Goal: Transaction & Acquisition: Purchase product/service

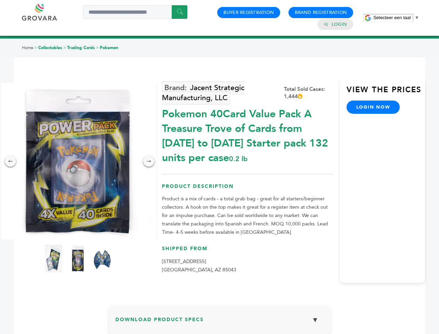
click at [396, 17] on span "Selecteer een taal" at bounding box center [391, 17] width 37 height 5
click at [78, 161] on img at bounding box center [78, 161] width 156 height 156
click at [0, 0] on div "×" at bounding box center [0, 0] width 0 height 0
click at [149, 161] on div "→" at bounding box center [148, 160] width 11 height 11
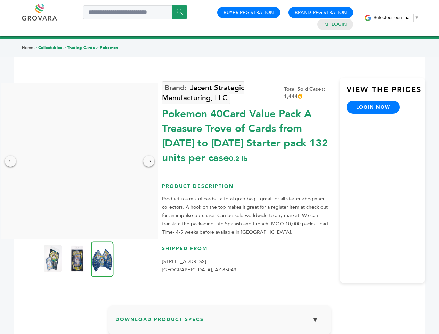
click at [54, 258] on img at bounding box center [52, 258] width 17 height 28
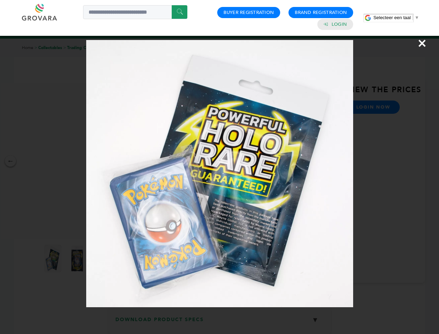
click at [78, 258] on div "×" at bounding box center [219, 167] width 439 height 334
click at [102, 258] on img at bounding box center [102, 258] width 23 height 35
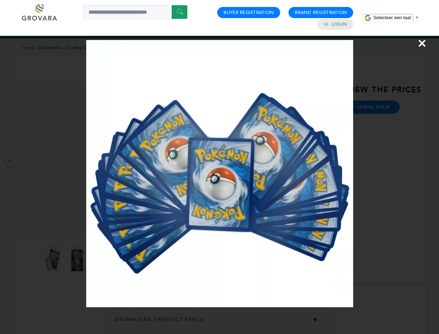
click at [220, 322] on div "×" at bounding box center [219, 167] width 439 height 334
